Goal: Transaction & Acquisition: Purchase product/service

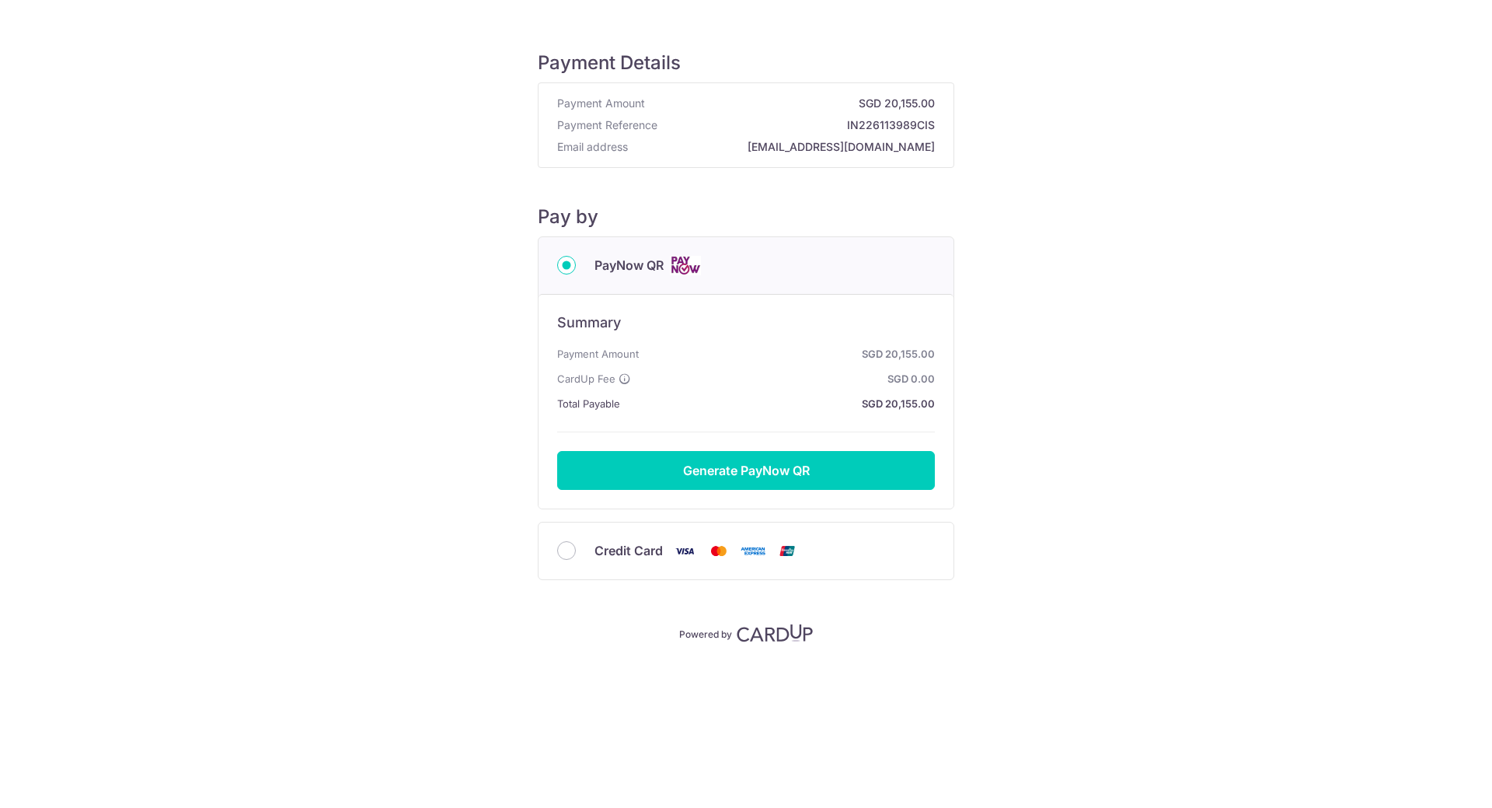
click at [570, 555] on input "Credit Card" at bounding box center [566, 550] width 19 height 19
radio input "true"
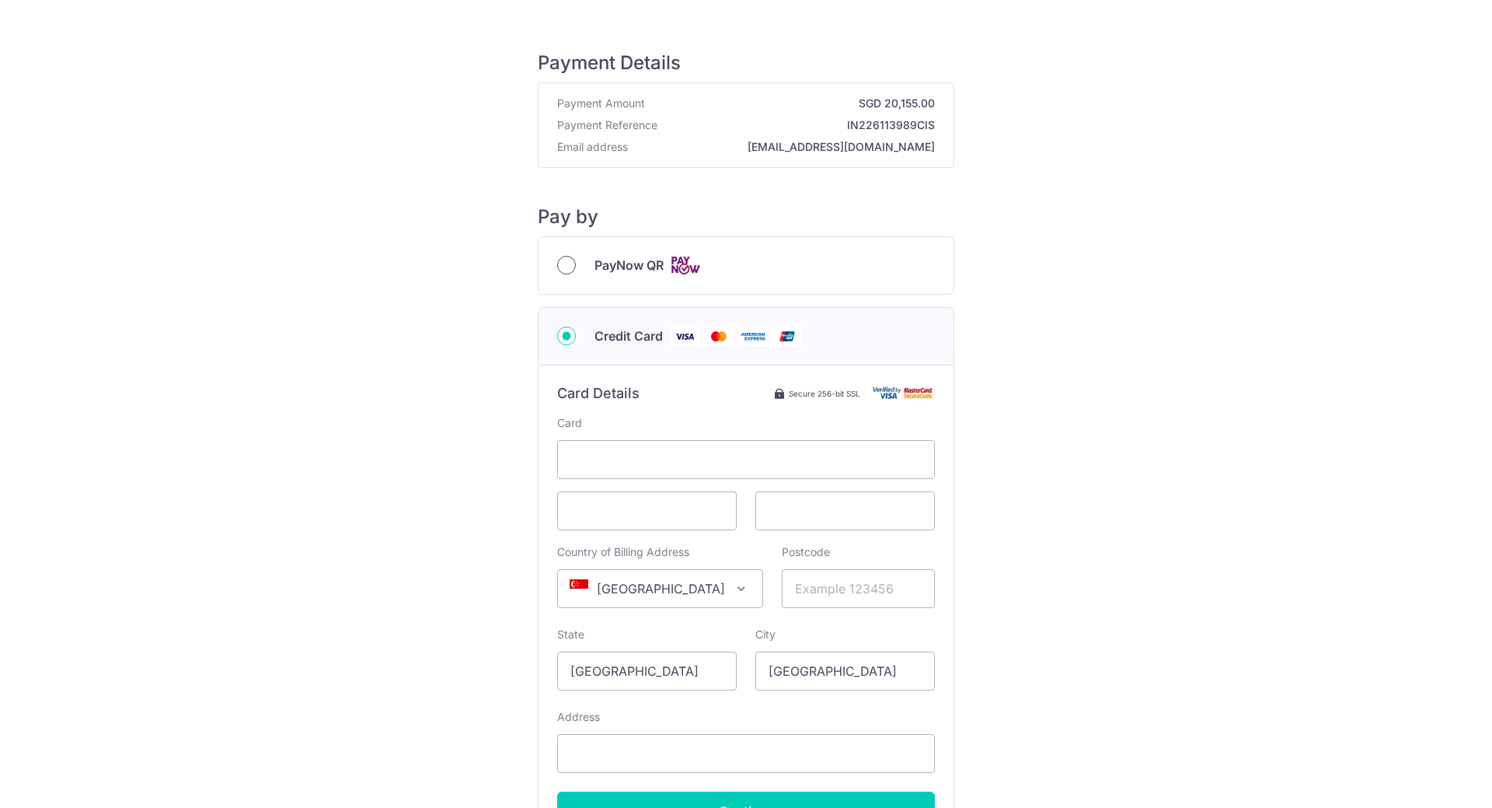
click at [563, 266] on input "PayNow QR" at bounding box center [566, 265] width 19 height 19
radio input "true"
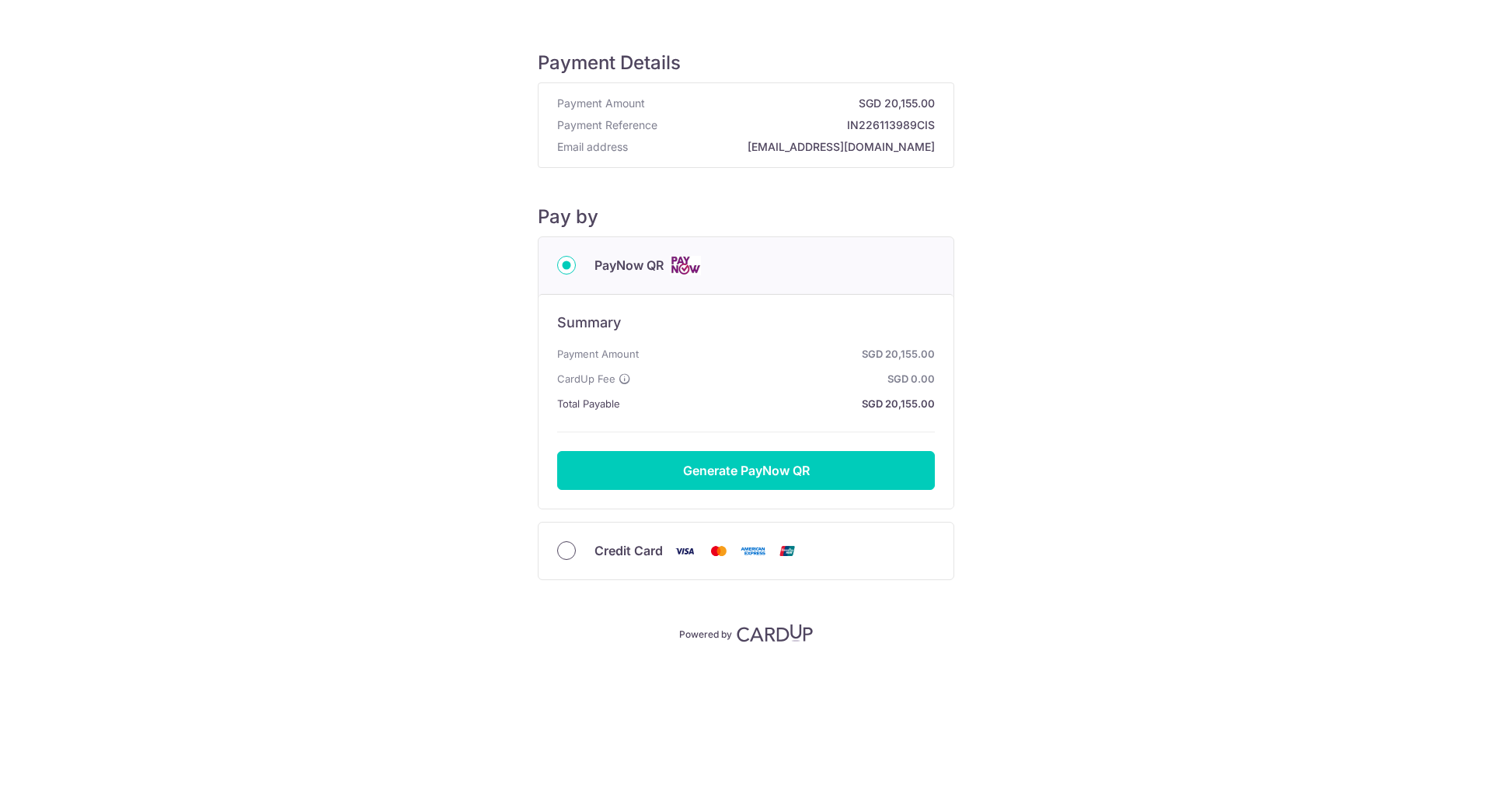
click at [563, 552] on input "Credit Card" at bounding box center [566, 550] width 19 height 19
radio input "true"
click at [560, 555] on input "Credit Card" at bounding box center [566, 550] width 19 height 19
radio input "true"
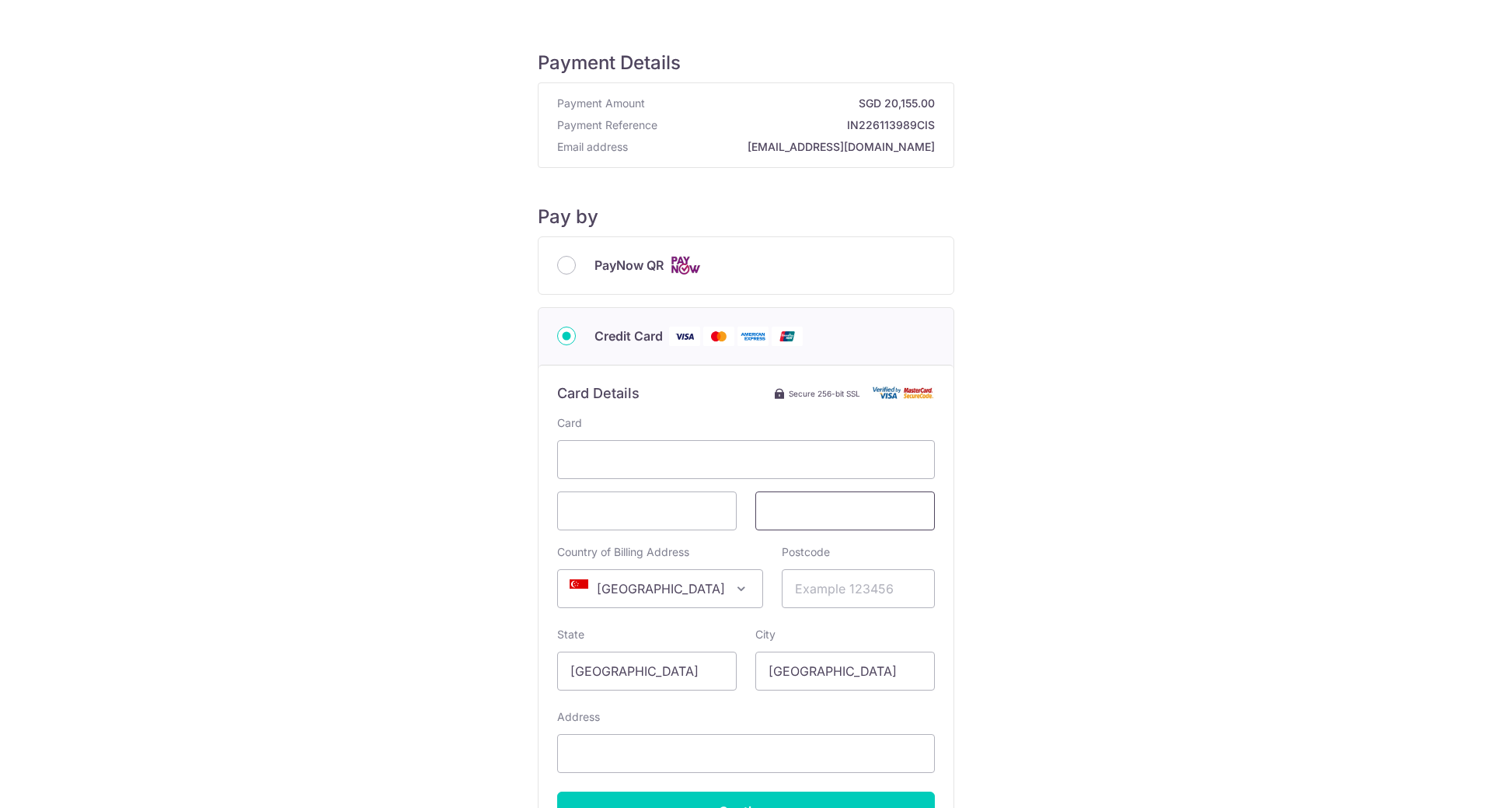
click at [815, 520] on span at bounding box center [846, 510] width 180 height 39
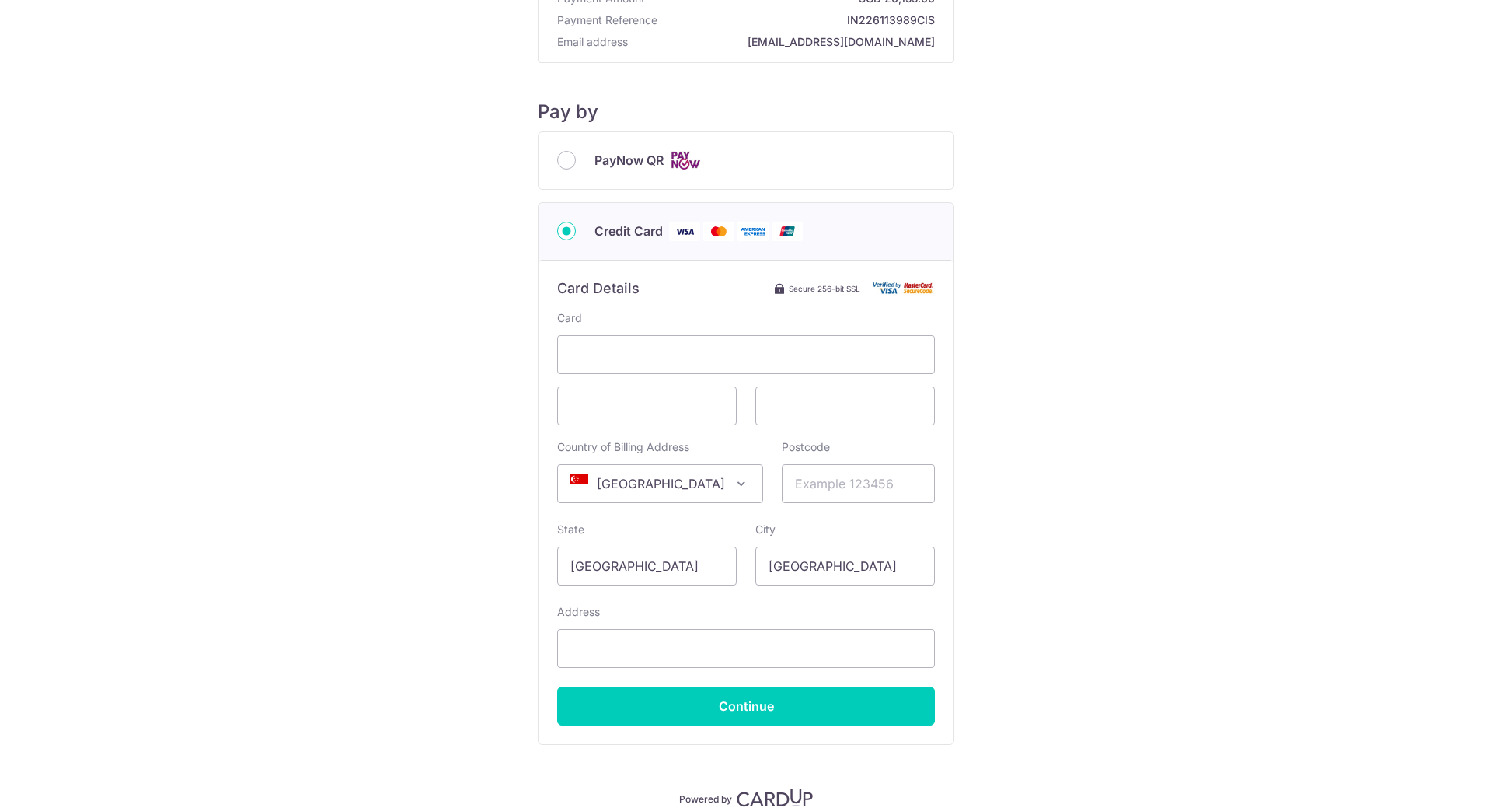
scroll to position [78, 0]
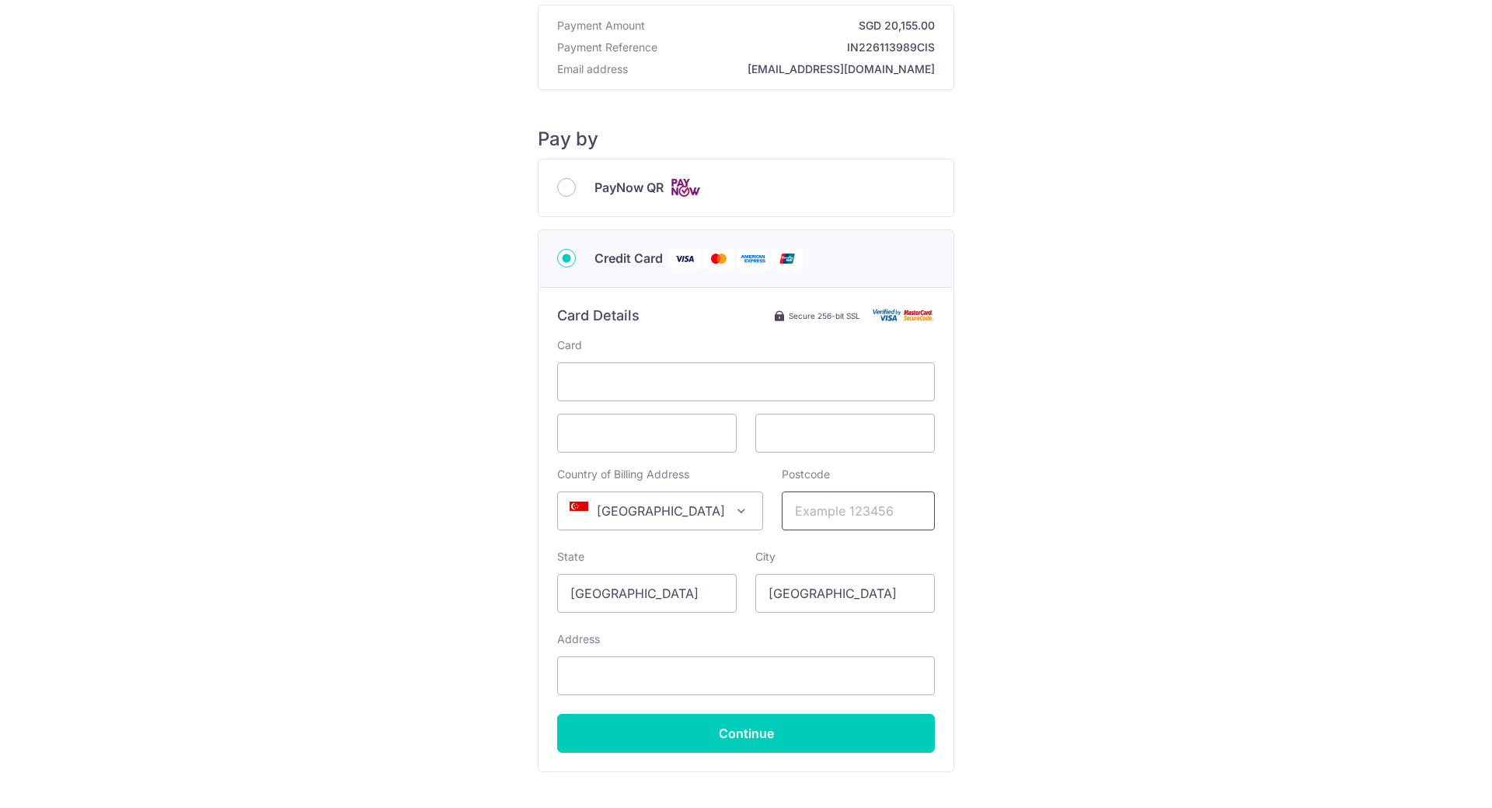
click at [832, 512] on input "Postcode" at bounding box center [858, 510] width 153 height 39
type input "648322"
click at [1085, 498] on div "Payment Details Payment Amount SGD 20,155.00 Payment Reference IN226113989CIS E…" at bounding box center [746, 390] width 1418 height 887
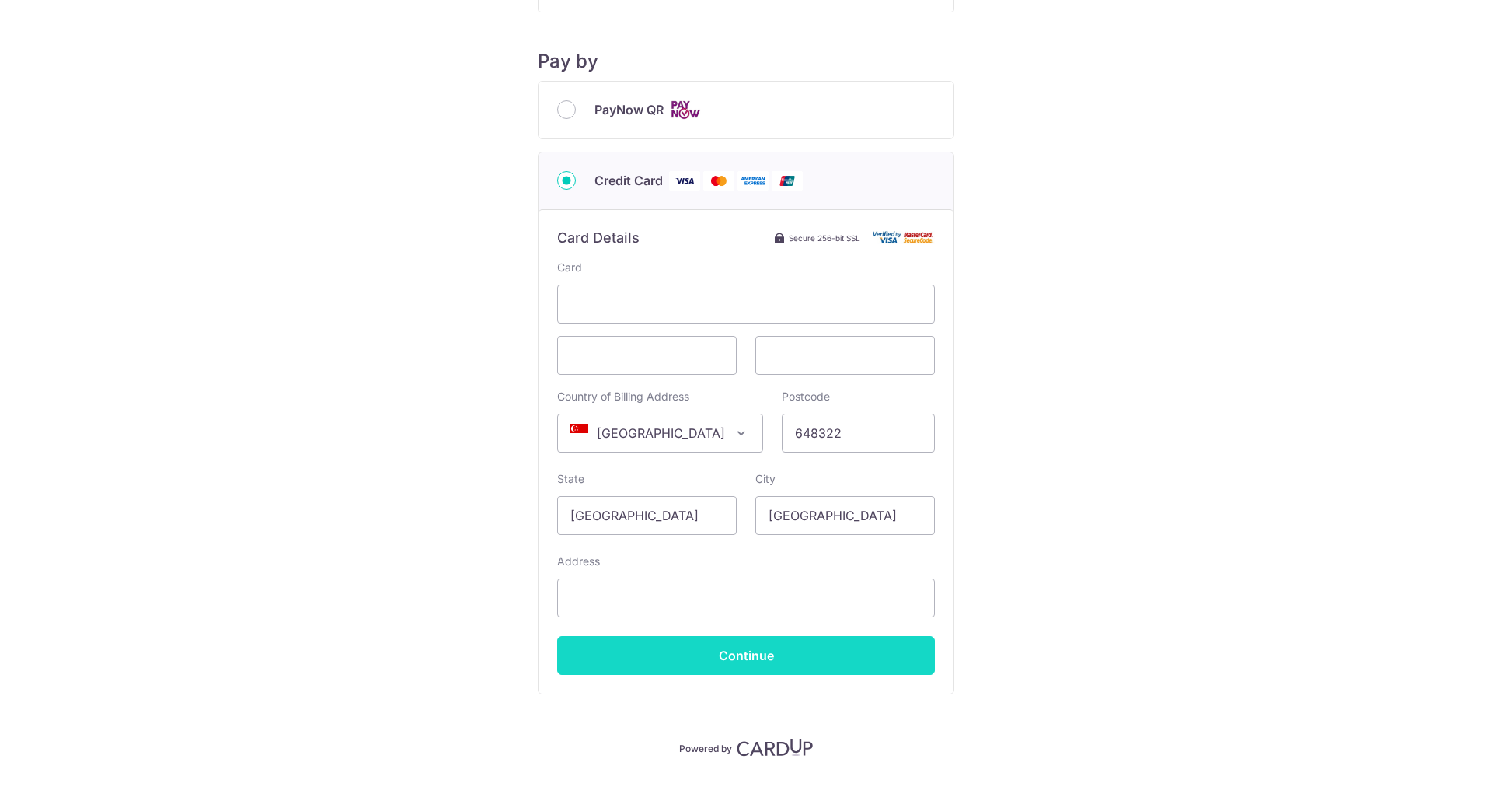
click at [831, 655] on input "Continue" at bounding box center [746, 655] width 378 height 39
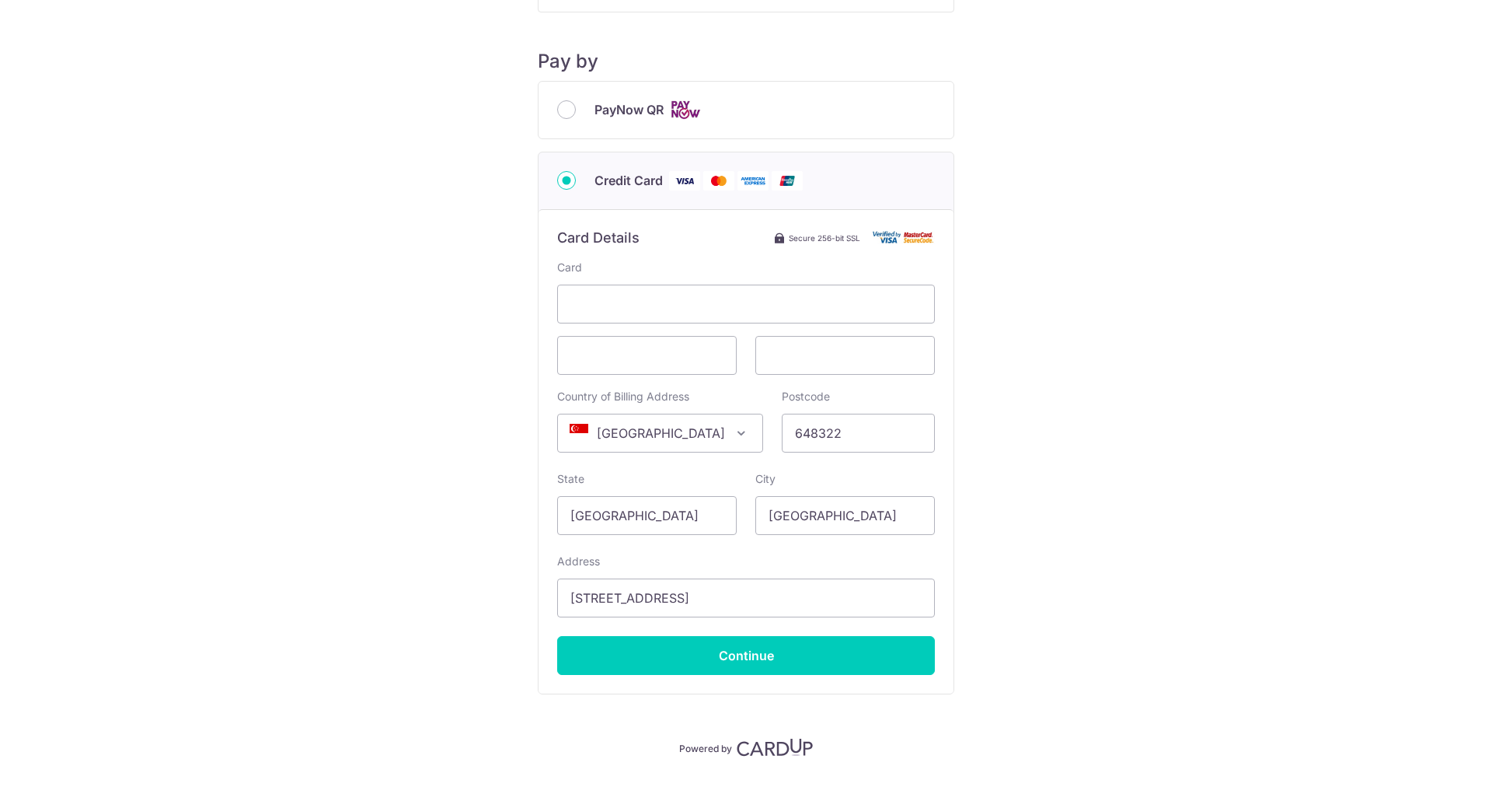
click at [1091, 598] on div "Payment Details Payment Amount SGD 20,155.00 Payment Reference IN226113989CIS E…" at bounding box center [746, 312] width 1418 height 887
click at [704, 606] on input "[STREET_ADDRESS]" at bounding box center [746, 597] width 378 height 39
type input "[STREET_ADDRESS]"
click at [1162, 626] on div "Payment Details Payment Amount SGD 20,155.00 Payment Reference IN226113989CIS E…" at bounding box center [746, 312] width 1418 height 887
click at [840, 657] on input "Continue" at bounding box center [746, 655] width 378 height 39
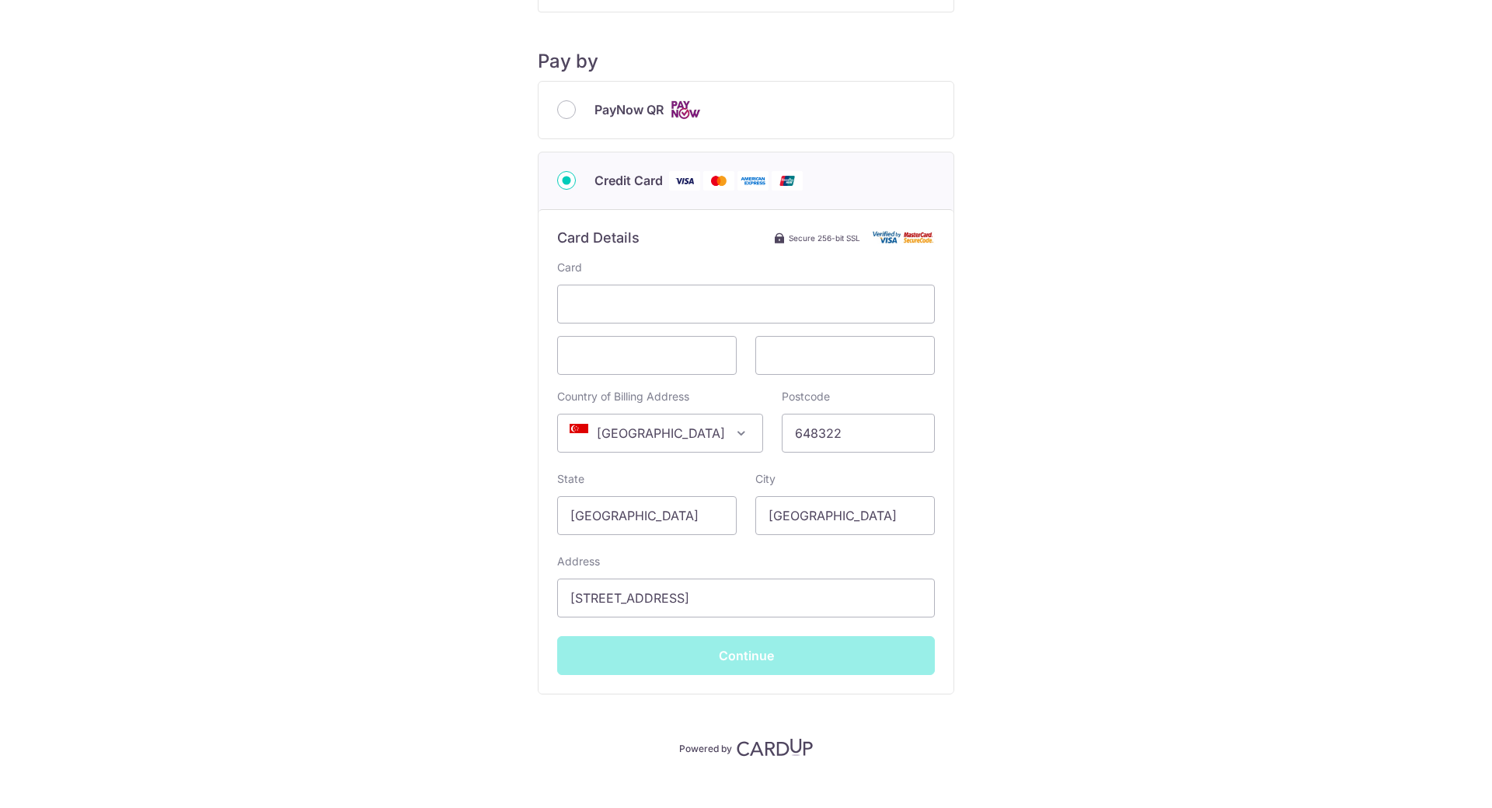
type input "**** 1002"
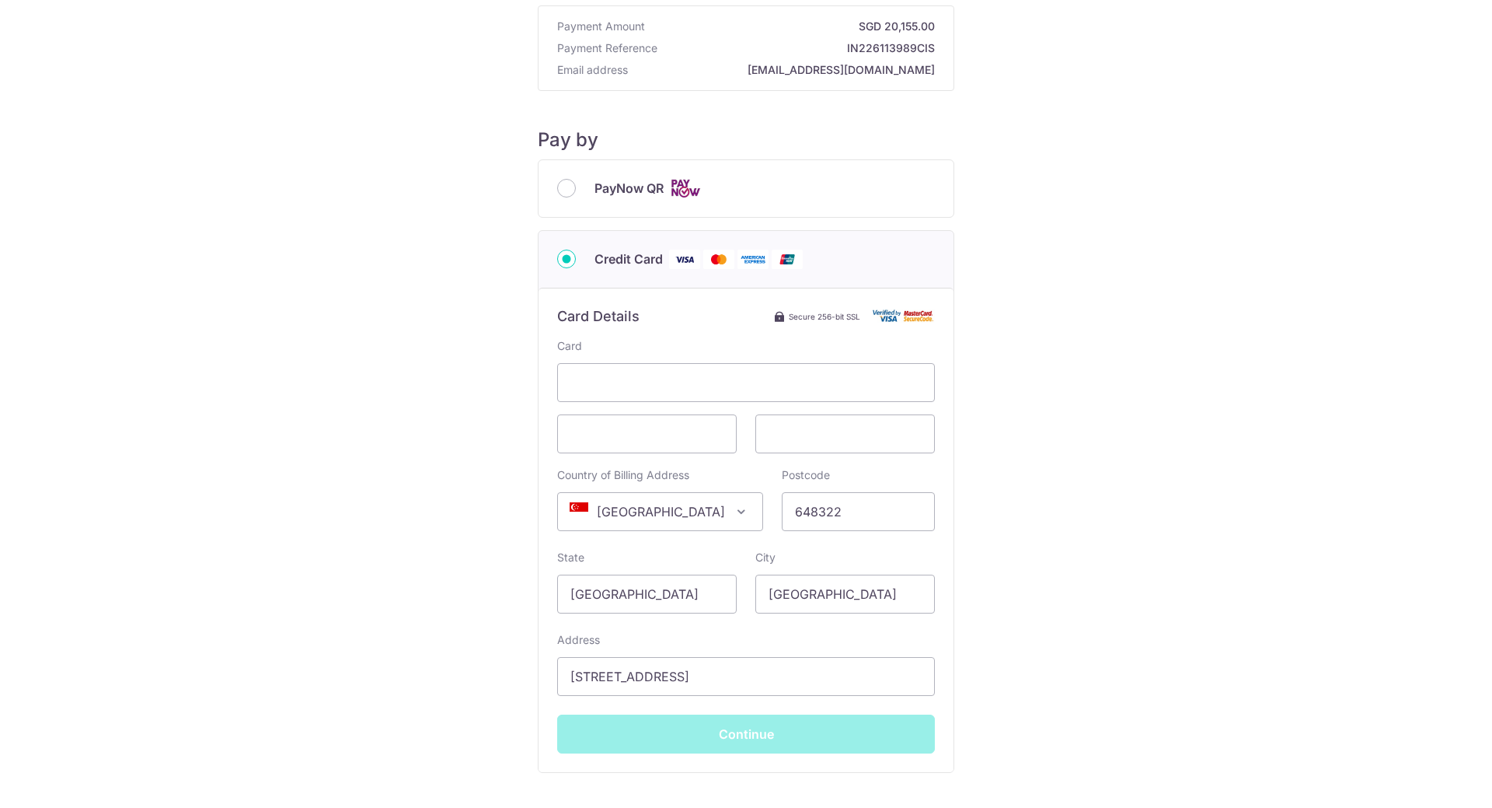
scroll to position [0, 0]
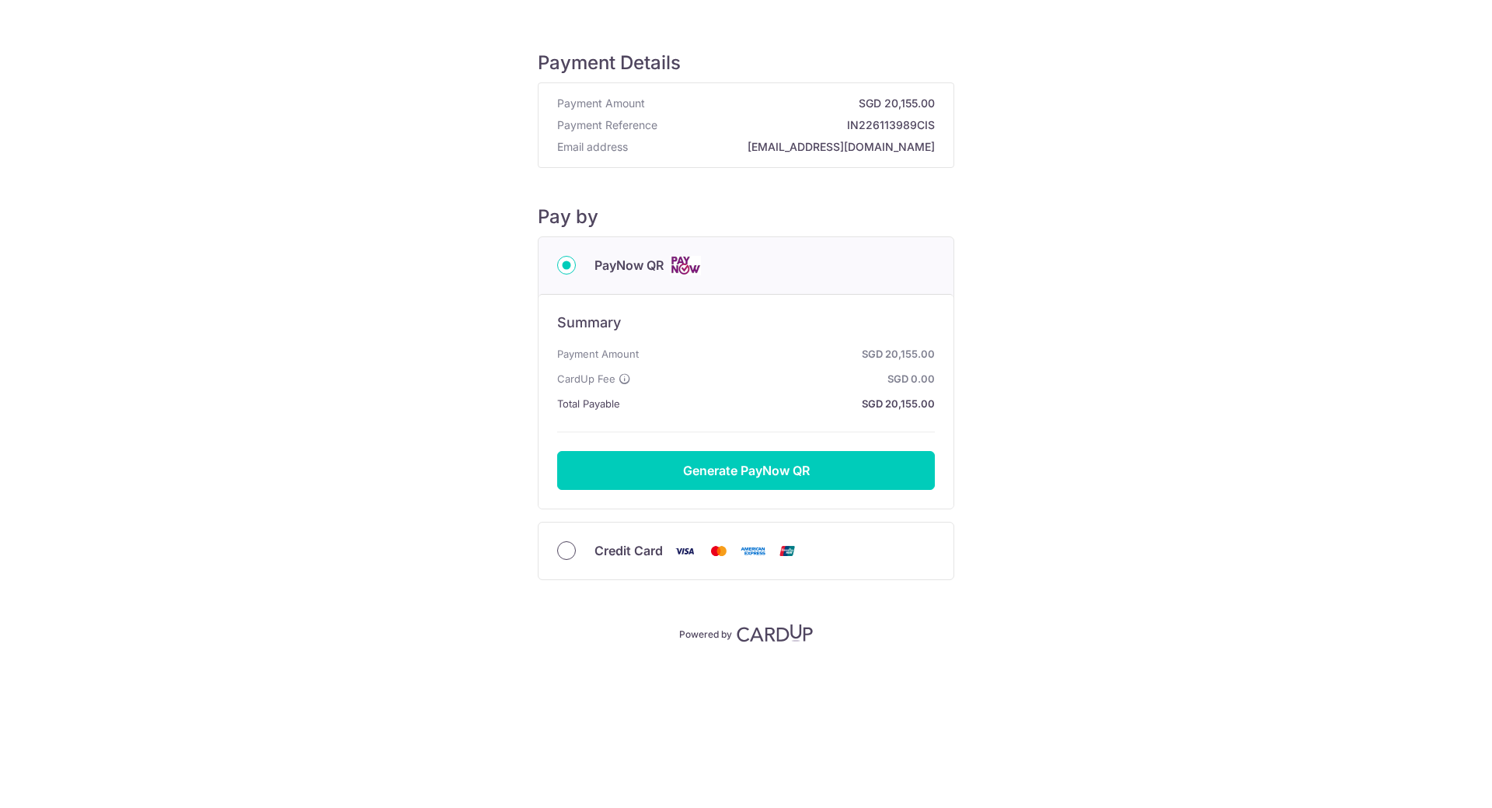
click at [568, 547] on input "Credit Card" at bounding box center [566, 550] width 19 height 19
radio input "true"
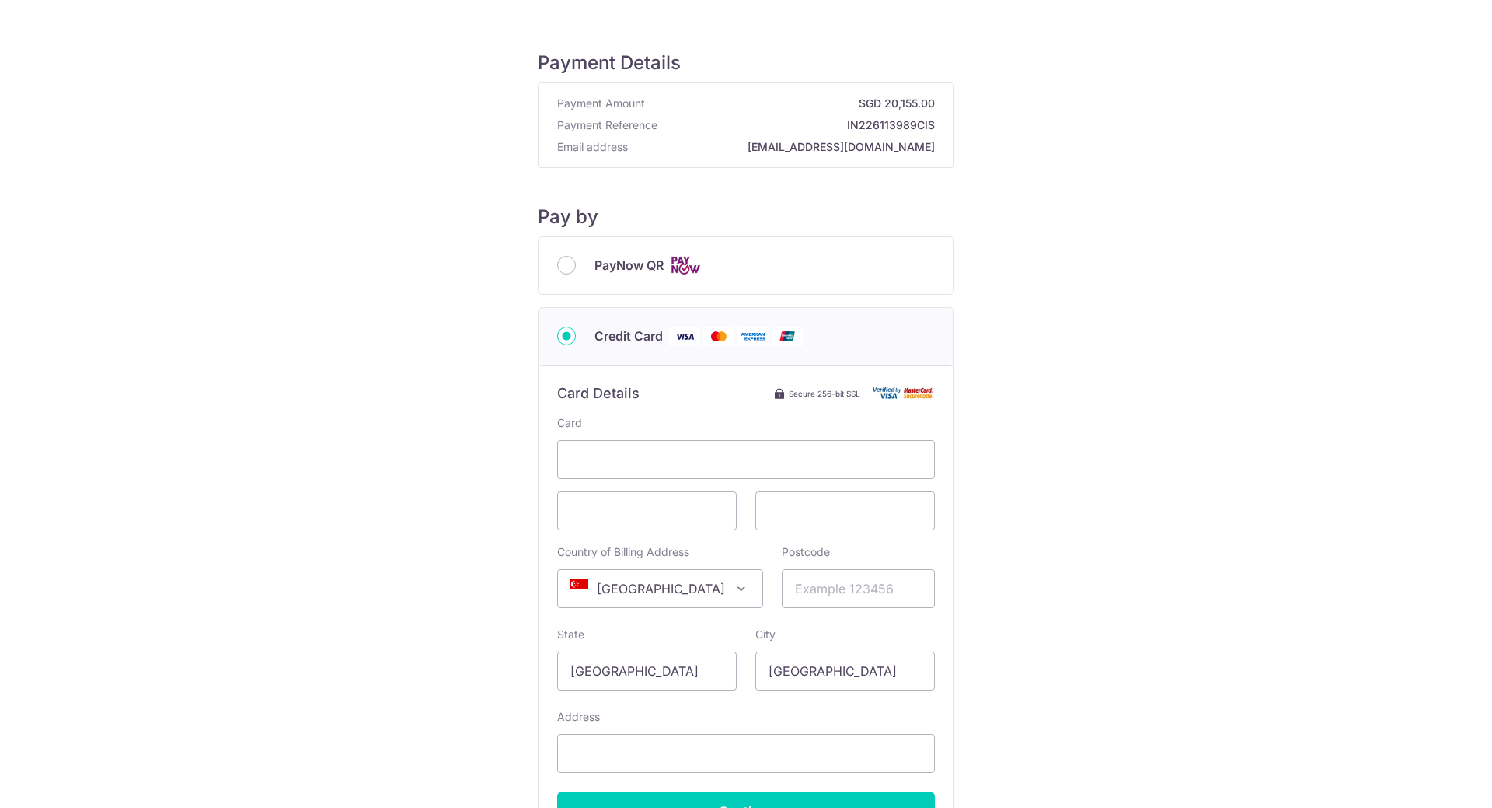
scroll to position [78, 0]
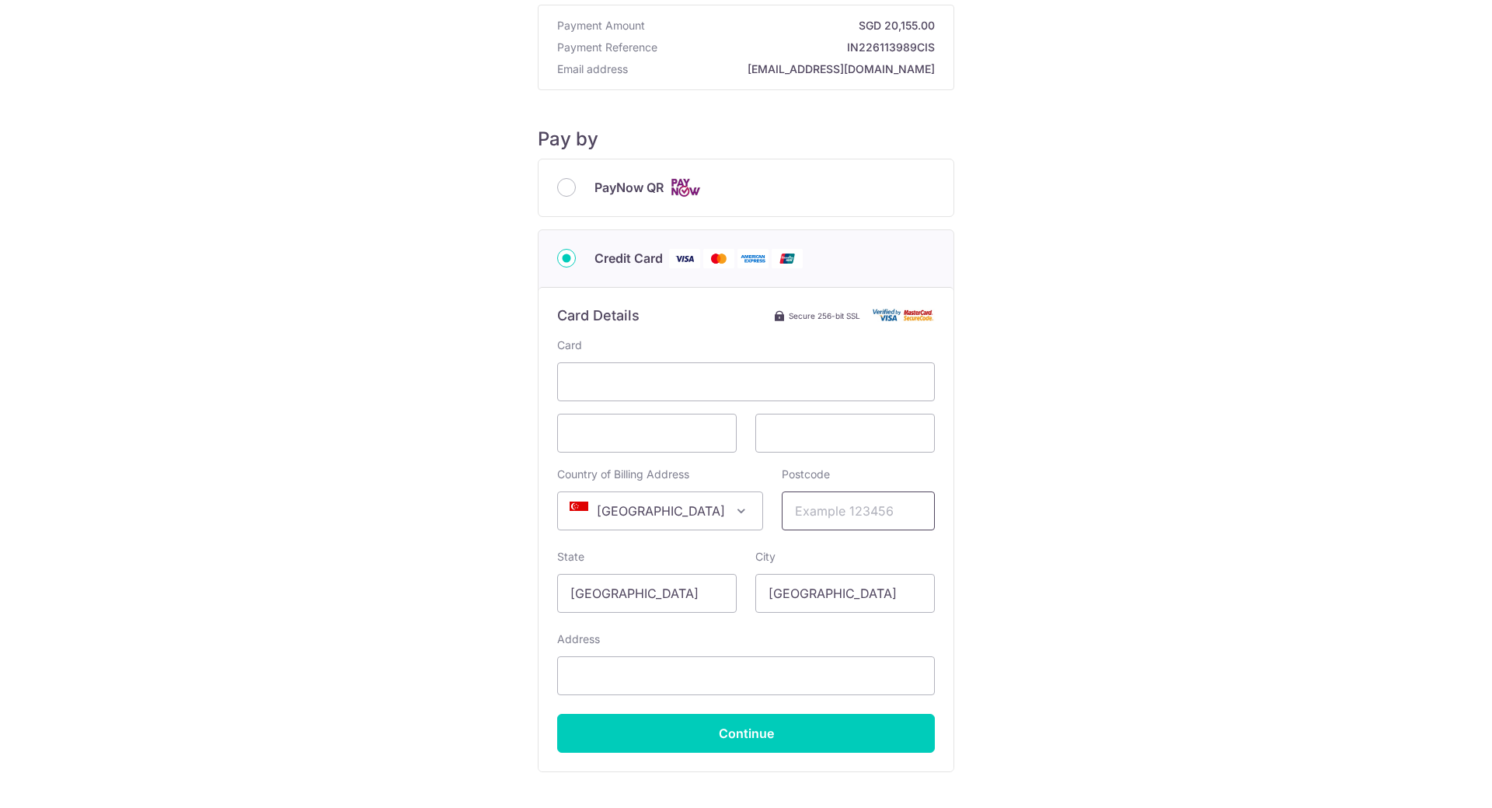
click at [809, 524] on input "Postcode" at bounding box center [858, 510] width 153 height 39
type input "648322"
type input "[STREET_ADDRESS]"
click at [844, 510] on input "648322" at bounding box center [858, 510] width 153 height 39
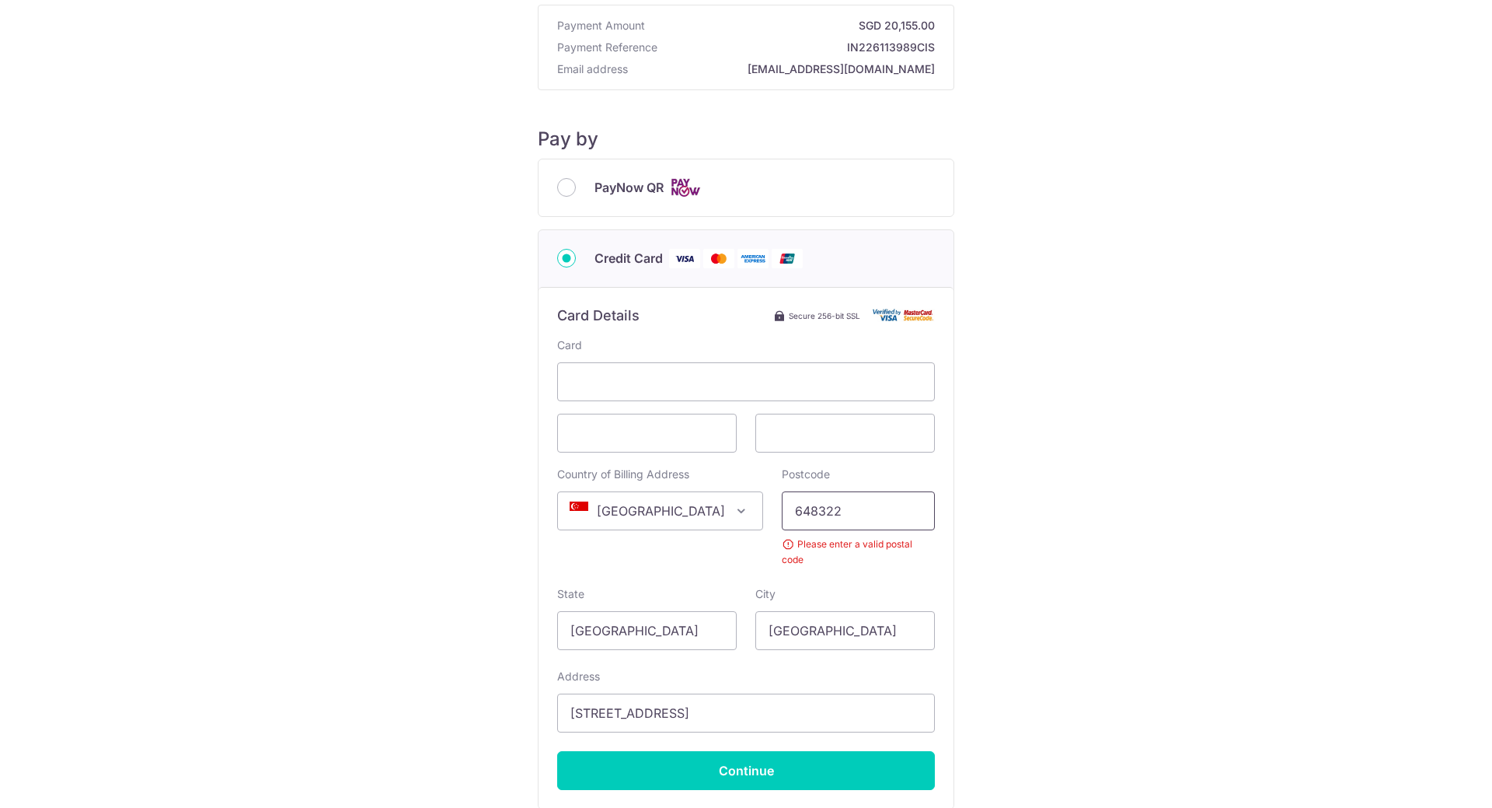
type input "648322"
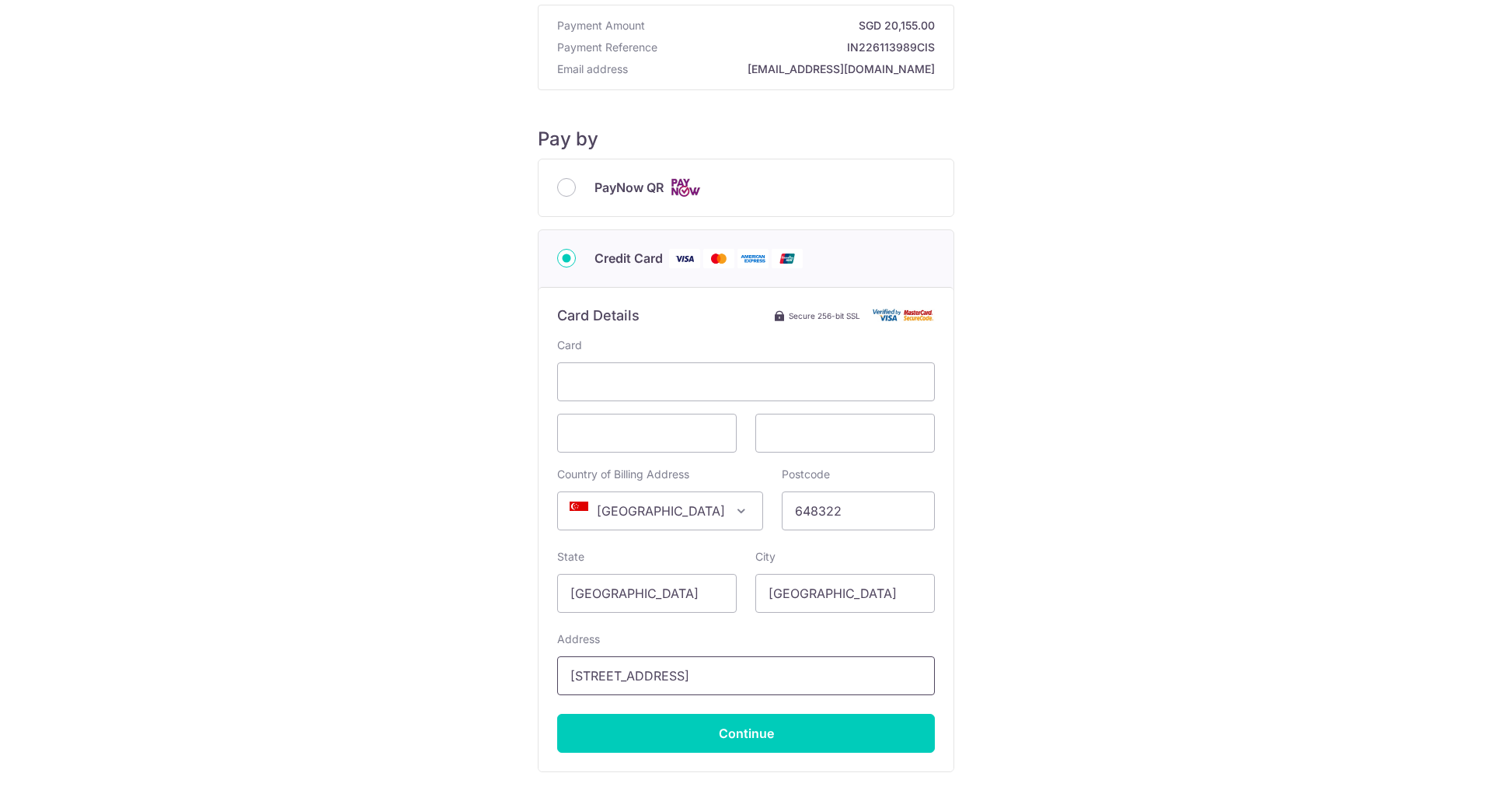
click at [752, 677] on input "[STREET_ADDRESS]" at bounding box center [746, 675] width 378 height 39
click at [745, 661] on input "[STREET_ADDRESS]" at bounding box center [746, 675] width 378 height 39
type input "[STREET_ADDRESS]"
click at [912, 747] on input "Continue" at bounding box center [746, 733] width 378 height 39
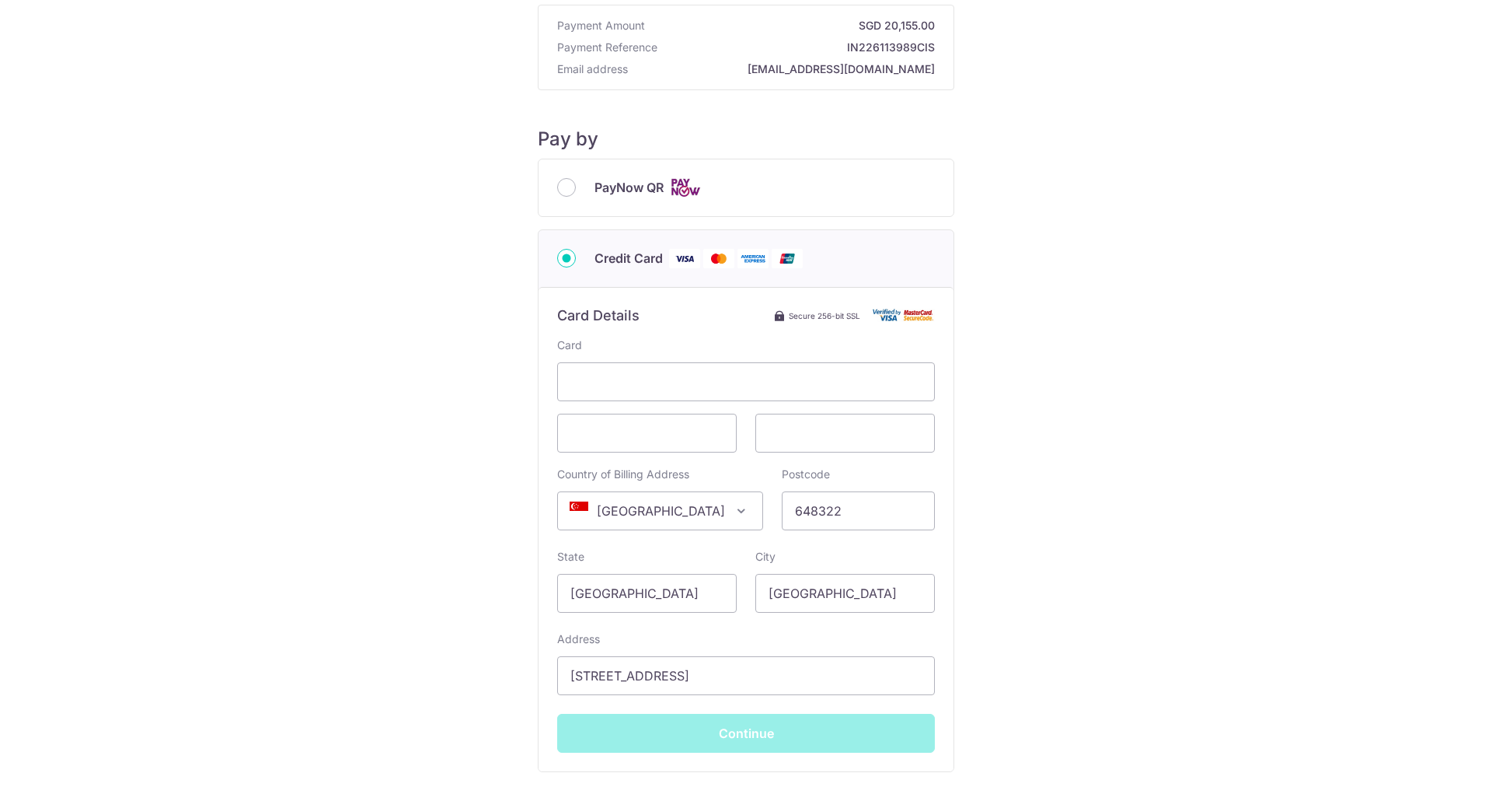
type input "**** 5334"
